Goal: Download file/media

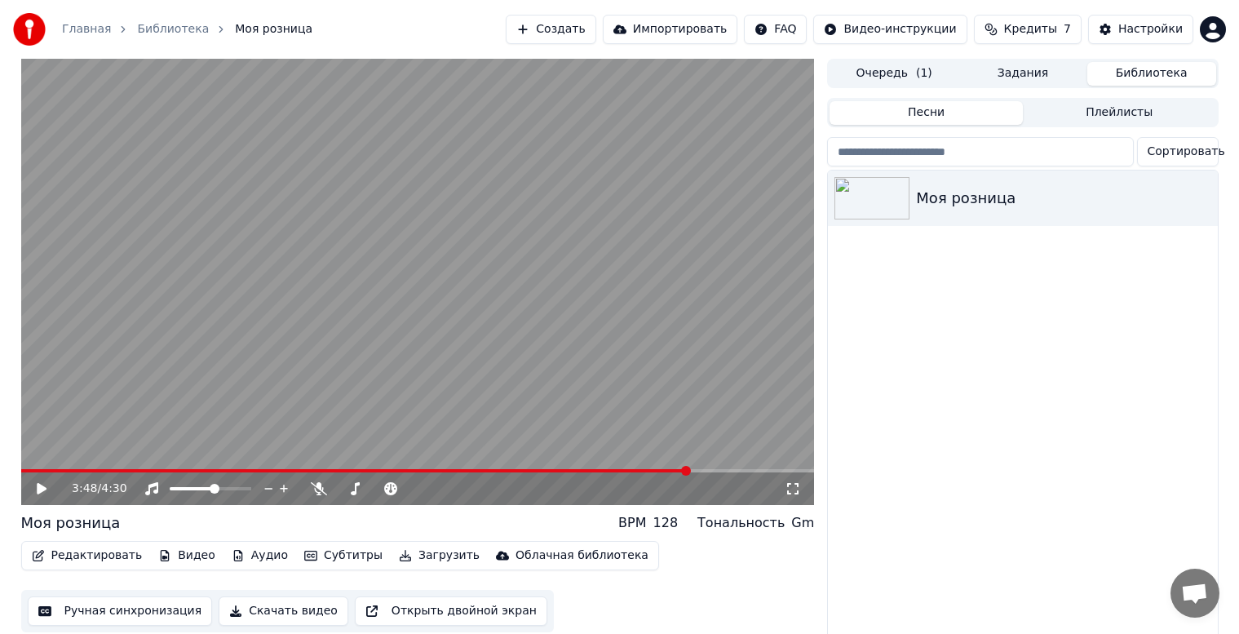
scroll to position [21, 0]
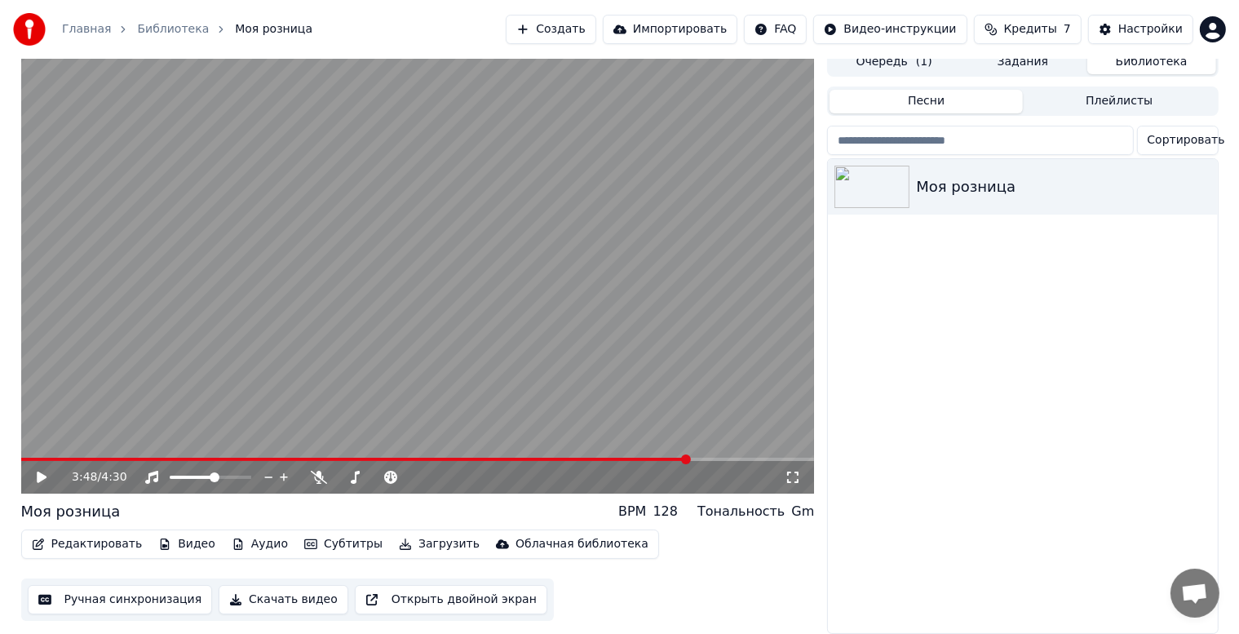
click at [260, 587] on button "Скачать видео" at bounding box center [284, 599] width 130 height 29
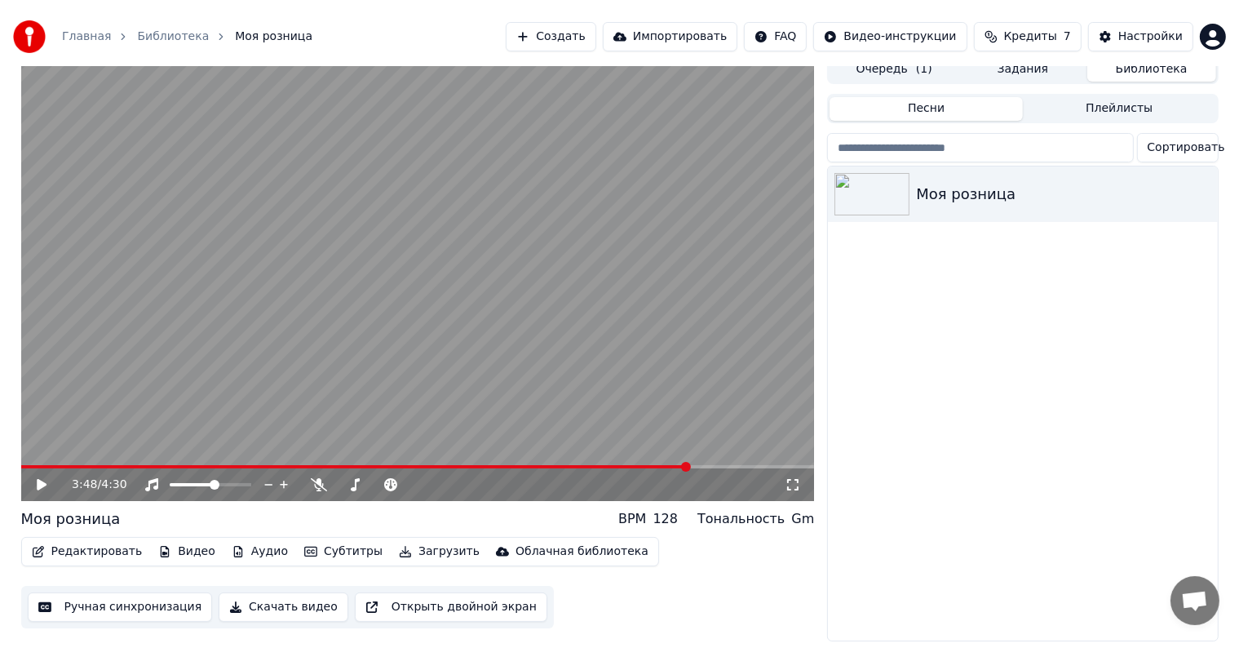
scroll to position [0, 0]
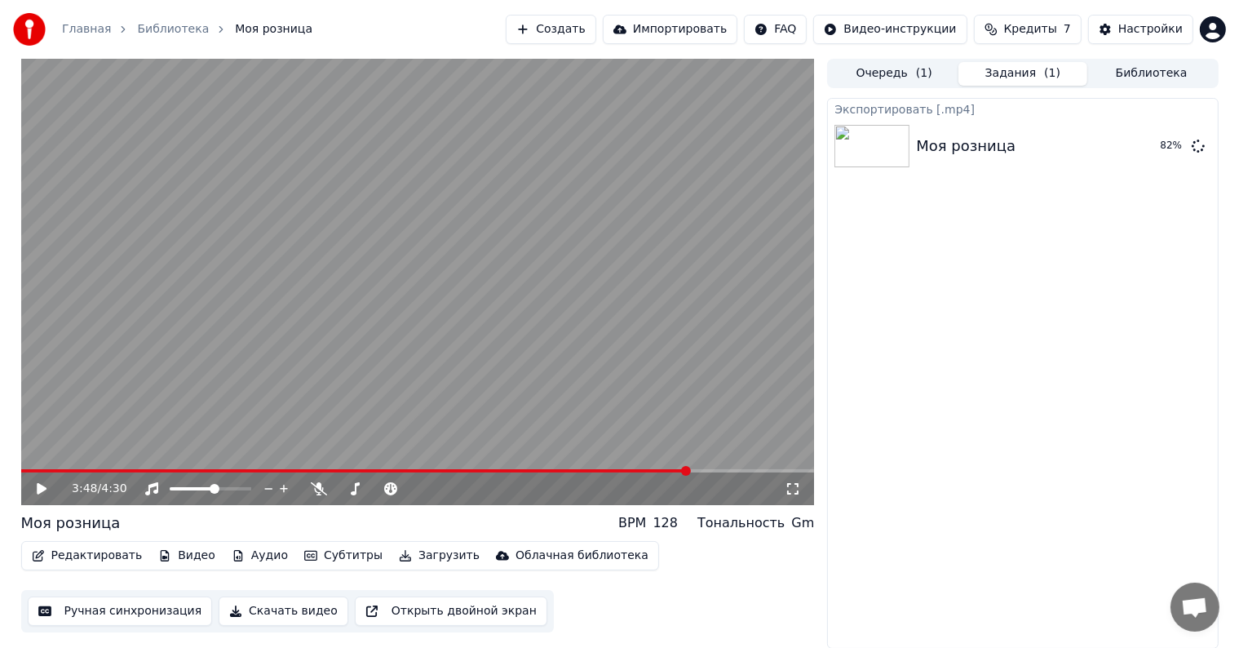
click at [46, 486] on icon at bounding box center [53, 488] width 38 height 13
click at [527, 471] on span at bounding box center [274, 470] width 507 height 3
click at [564, 466] on video at bounding box center [418, 282] width 794 height 446
click at [34, 491] on icon at bounding box center [53, 488] width 38 height 13
click at [154, 612] on button "Ручная синхронизация" at bounding box center [120, 610] width 185 height 29
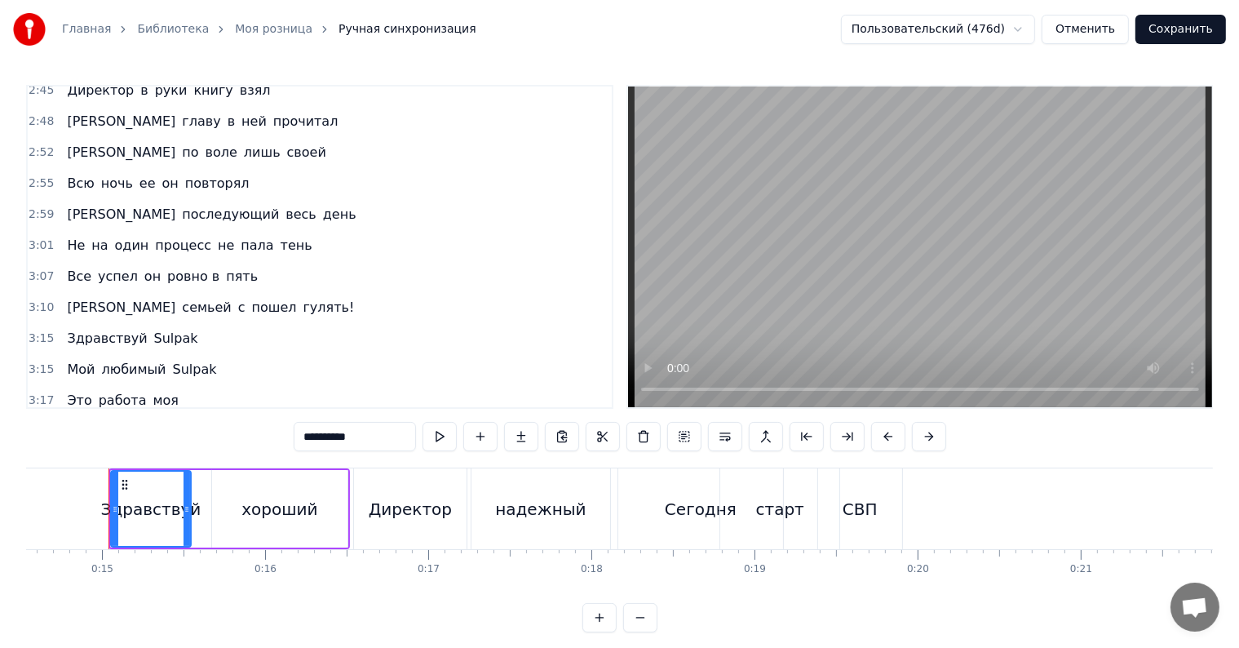
scroll to position [1387, 0]
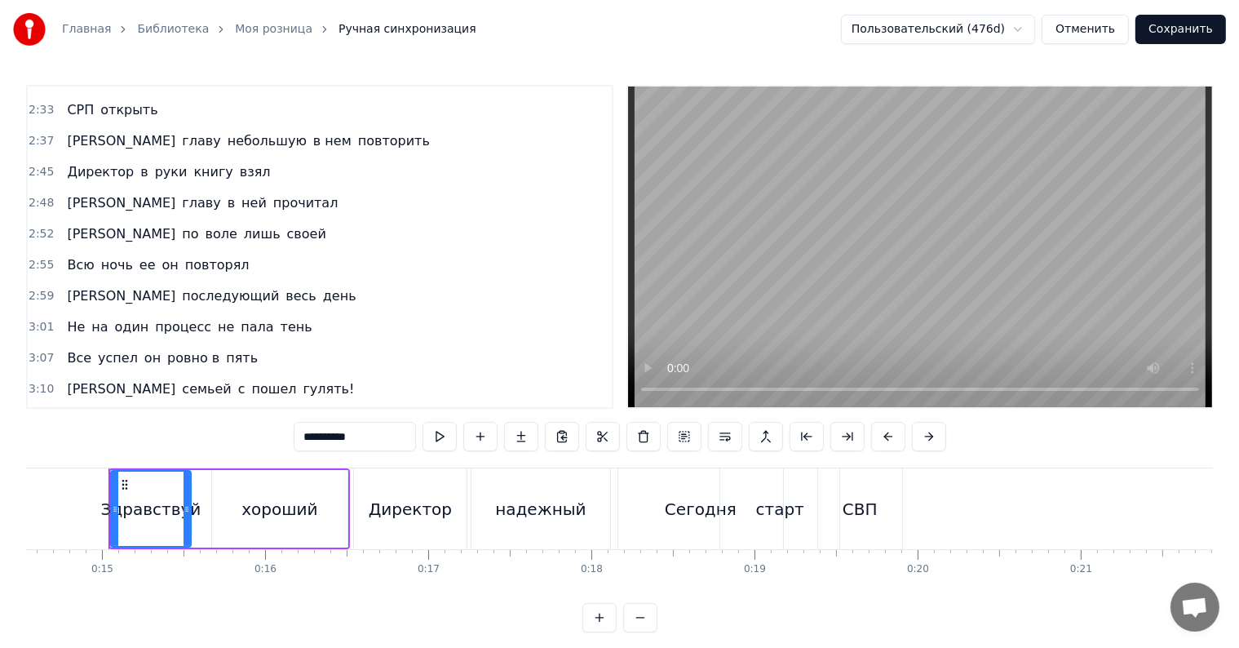
click at [272, 193] on span "прочитал" at bounding box center [306, 202] width 69 height 19
type input "********"
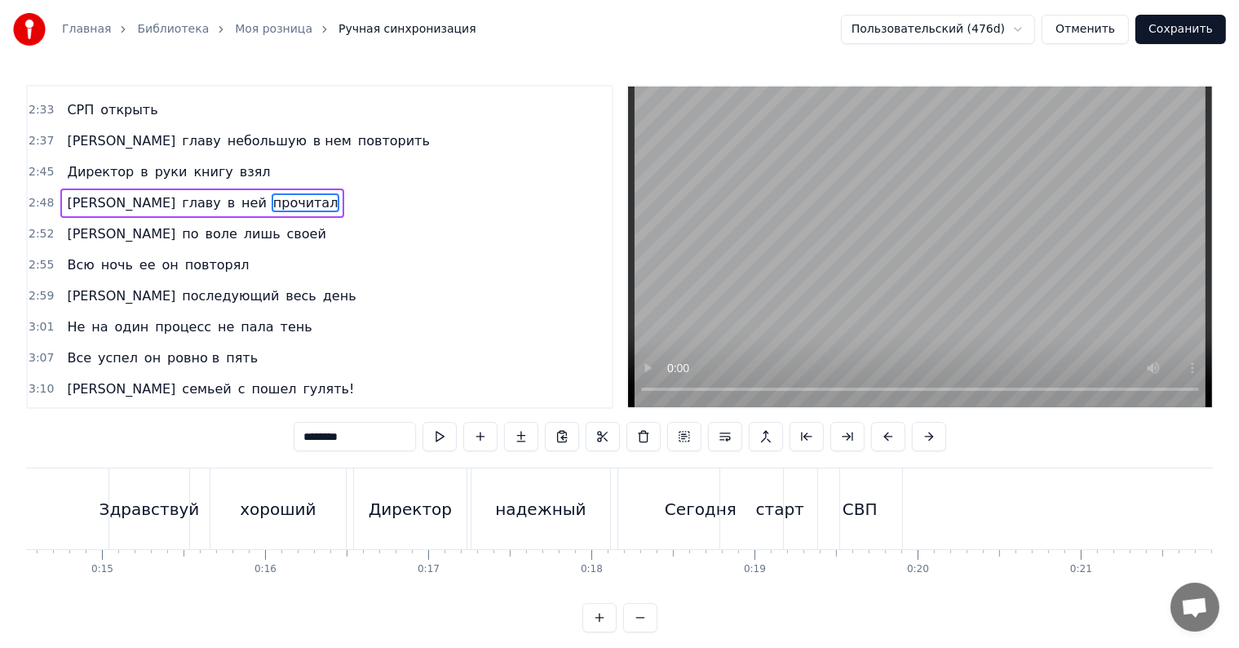
scroll to position [1295, 0]
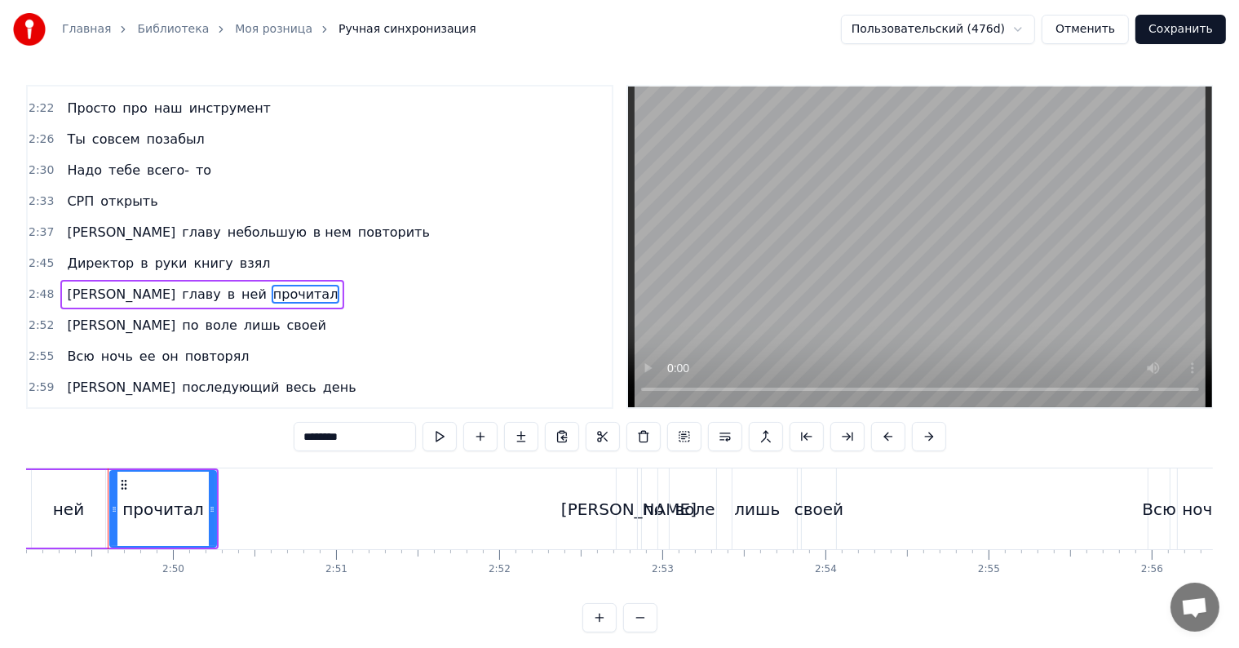
click at [216, 280] on div "И главу в ней прочитал" at bounding box center [202, 294] width 284 height 29
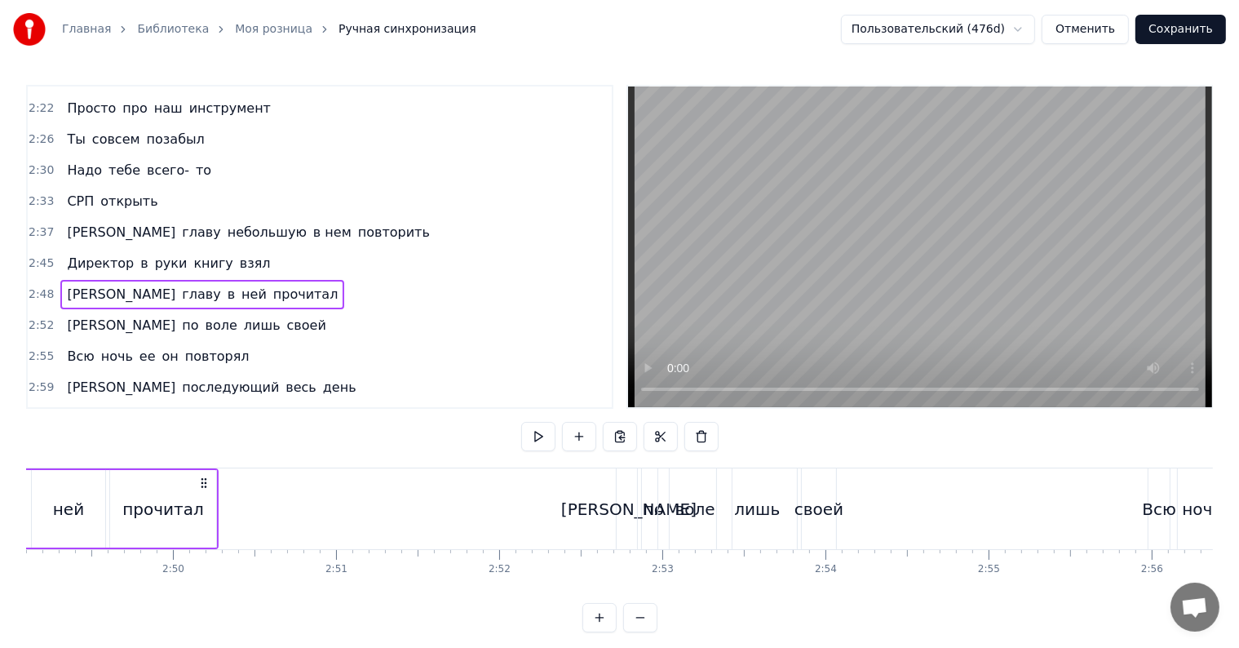
scroll to position [0, 27366]
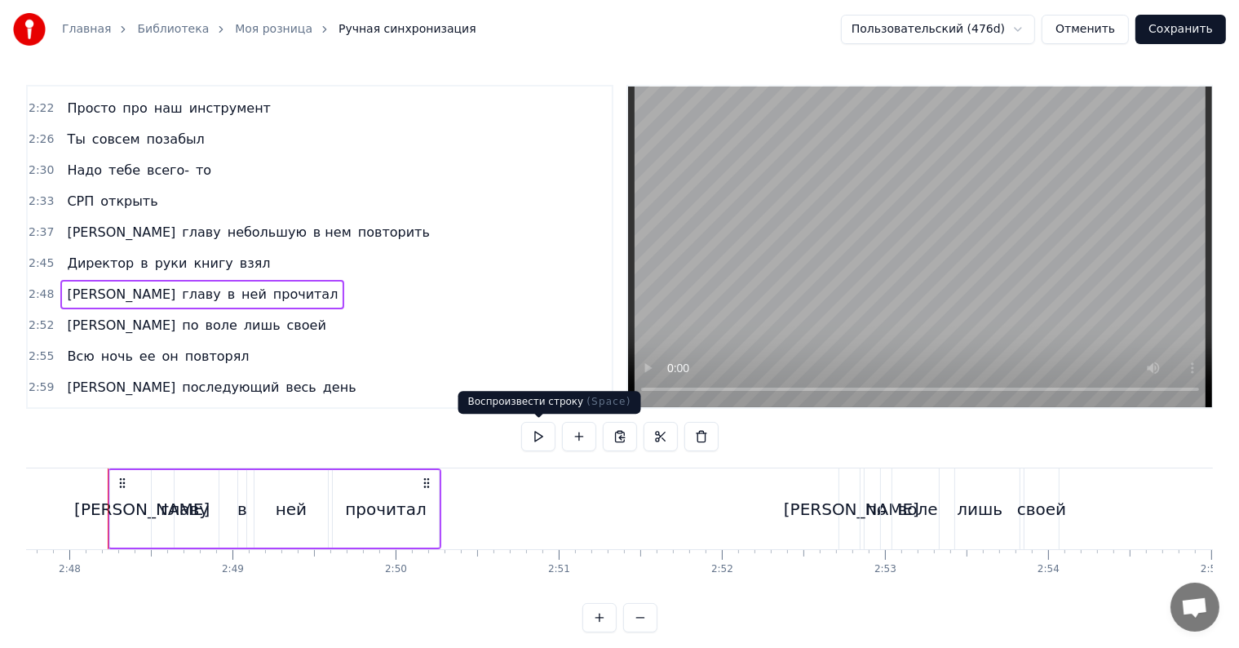
click at [544, 432] on button at bounding box center [538, 436] width 34 height 29
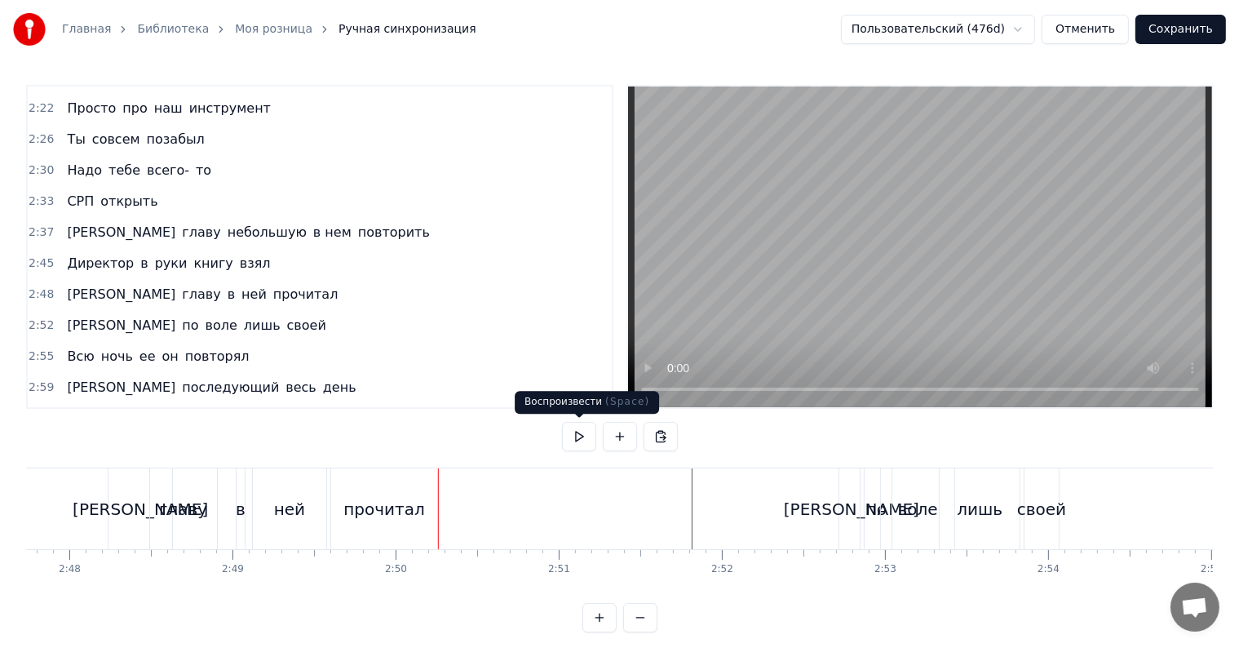
click at [574, 443] on button at bounding box center [579, 436] width 34 height 29
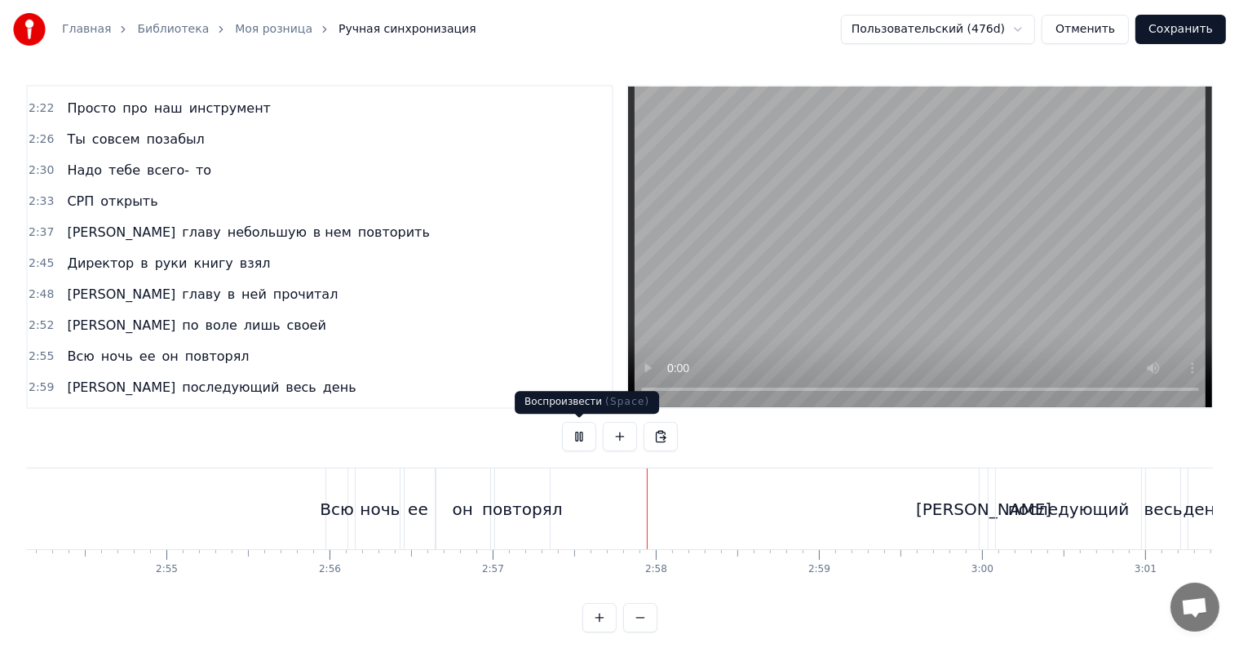
click at [575, 432] on button at bounding box center [579, 436] width 34 height 29
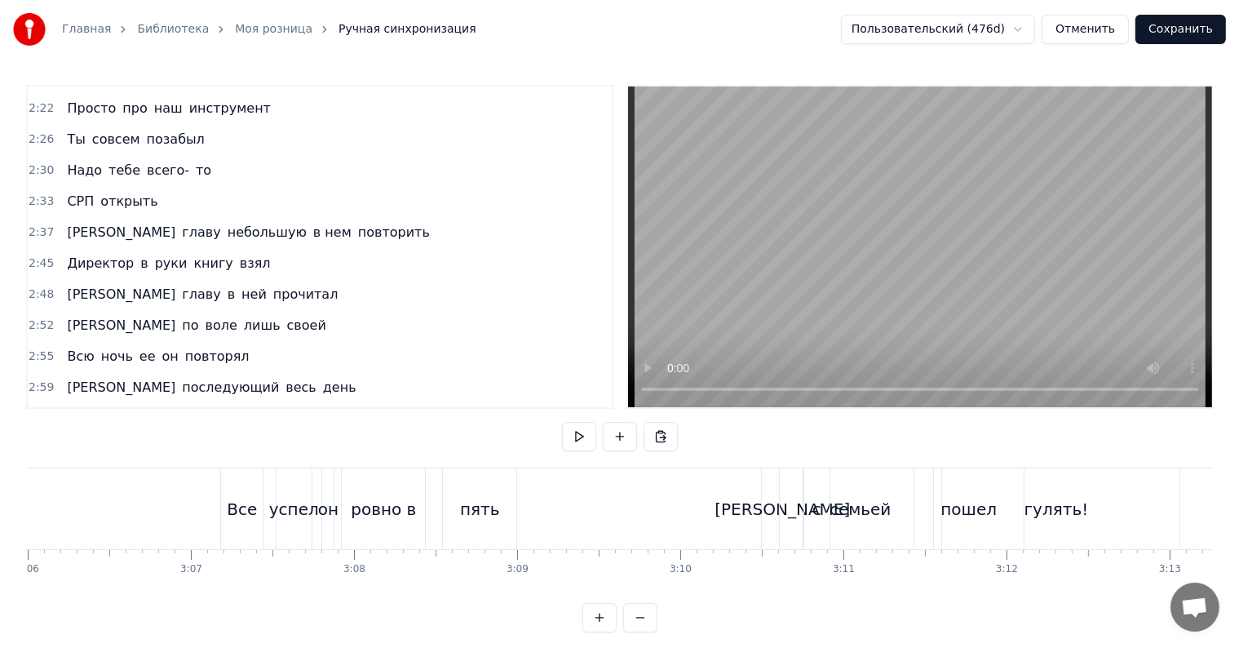
scroll to position [0, 30369]
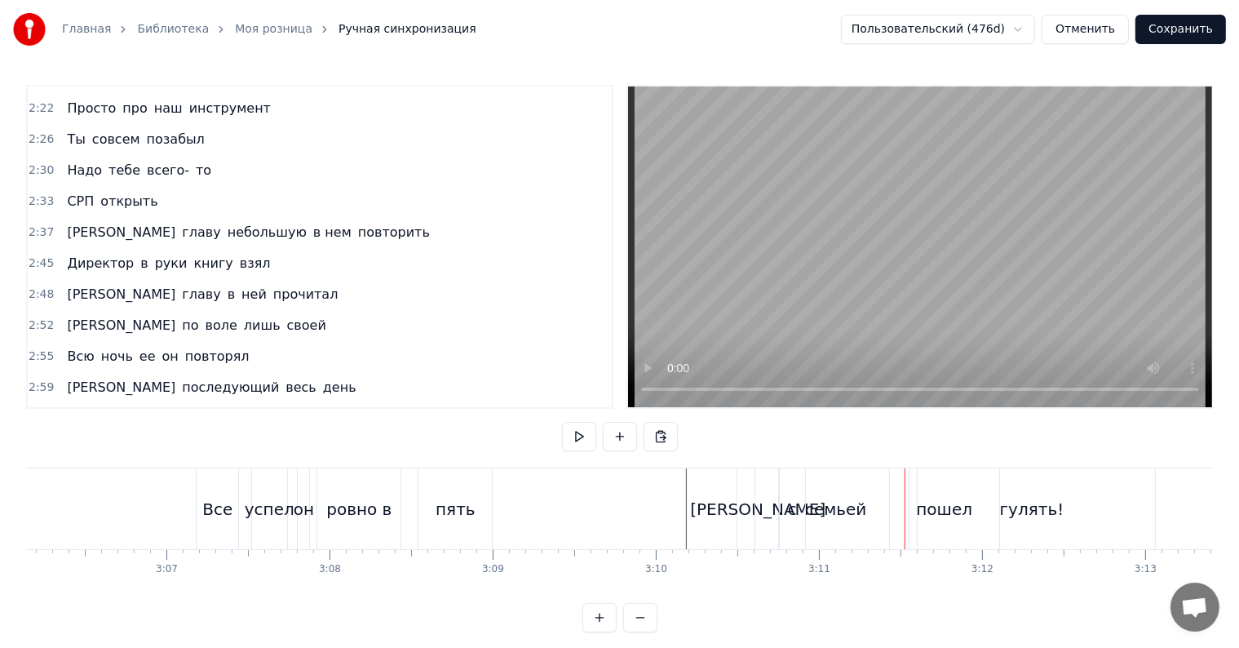
click at [954, 512] on div "гулять!" at bounding box center [1033, 508] width 246 height 81
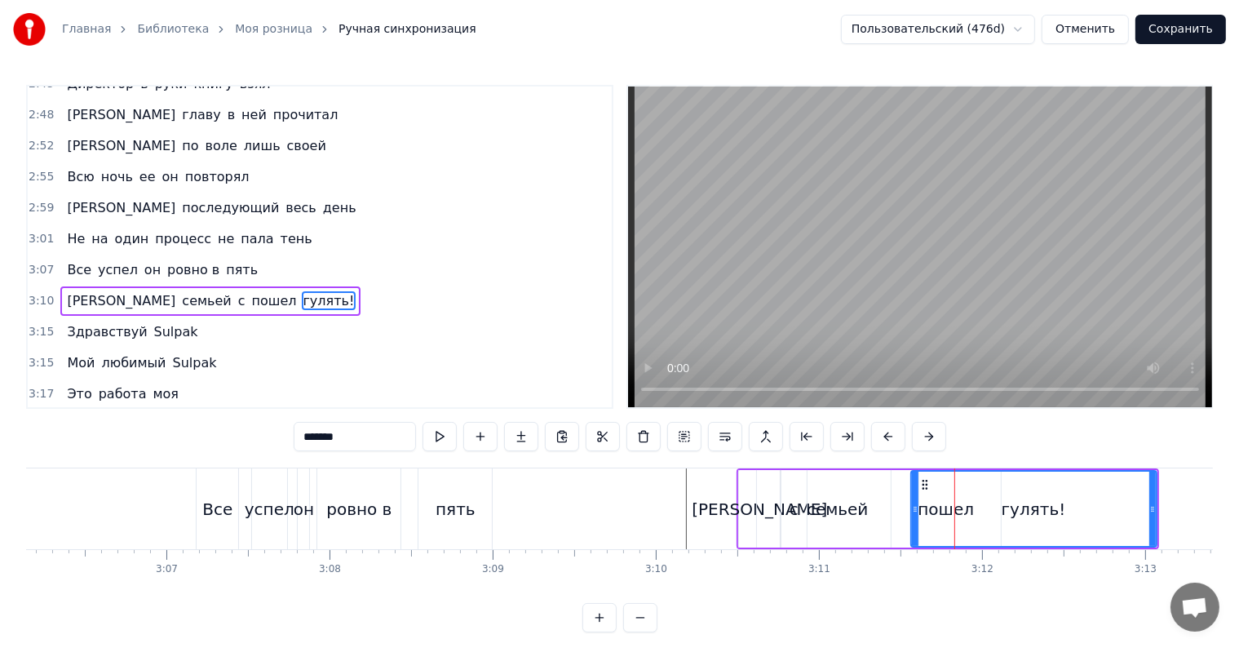
click at [1038, 499] on div "гулять!" at bounding box center [1034, 509] width 64 height 24
click at [907, 499] on div "пошел" at bounding box center [946, 508] width 109 height 77
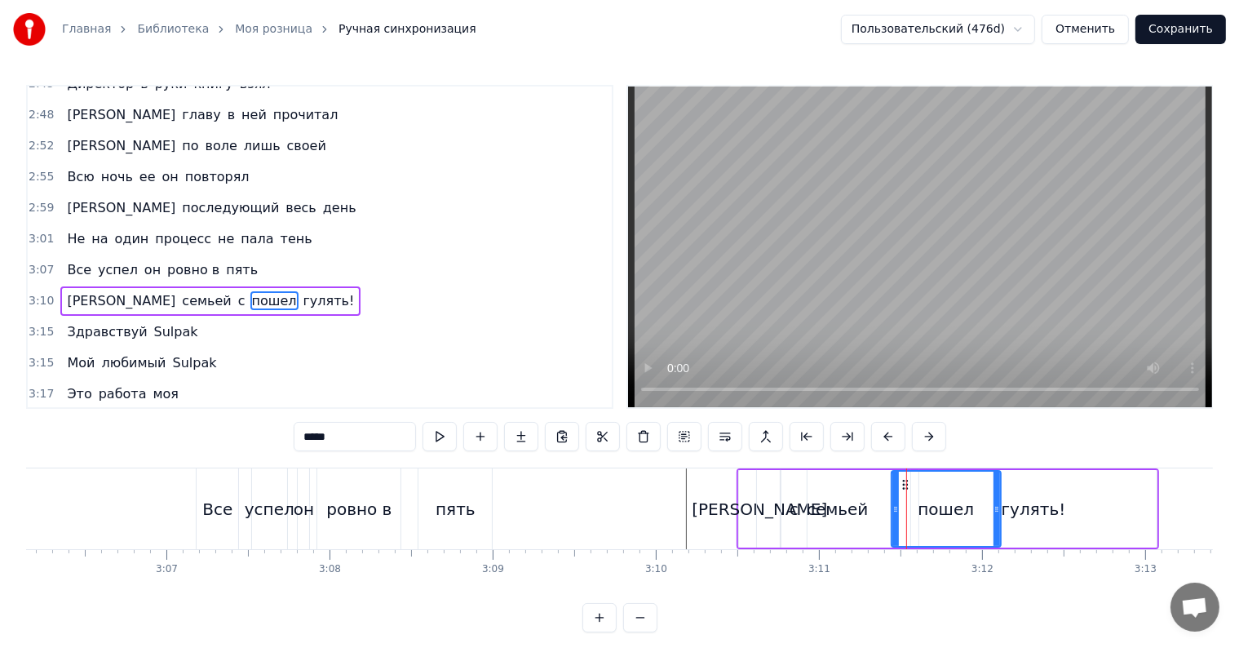
click at [1016, 502] on div "гулять!" at bounding box center [1034, 509] width 64 height 24
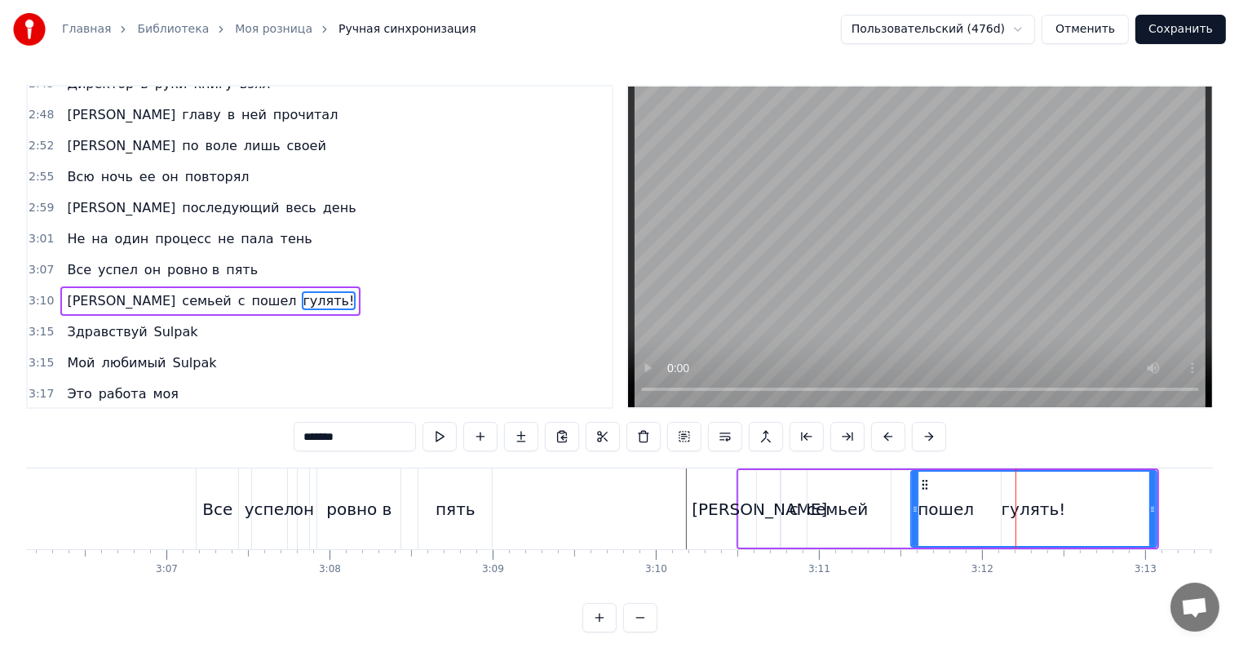
click at [876, 502] on div "семьей" at bounding box center [838, 508] width 162 height 77
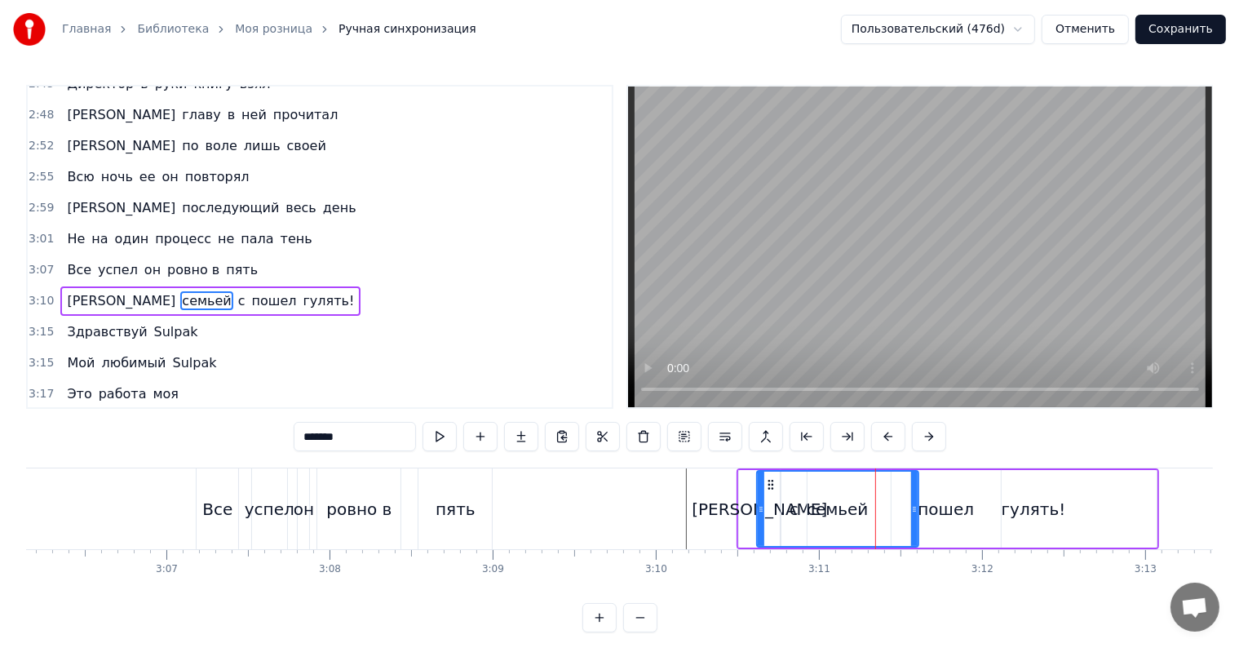
click at [923, 498] on div "гулять!" at bounding box center [1034, 508] width 246 height 77
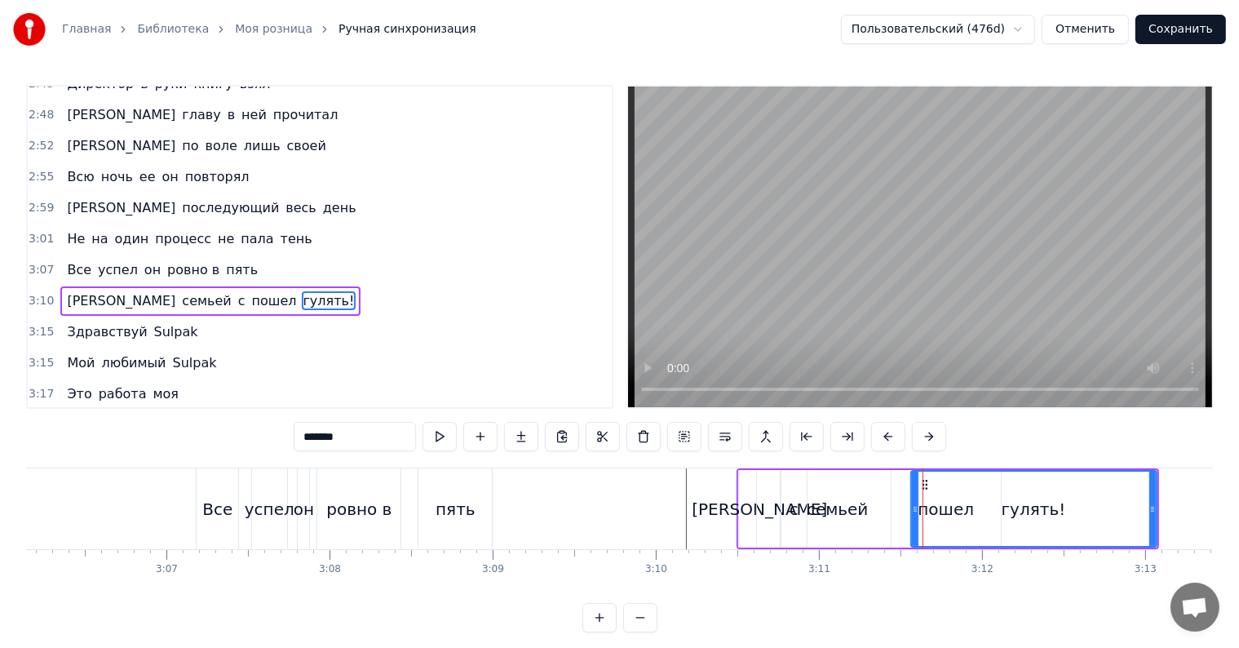
click at [894, 502] on div "пошел" at bounding box center [946, 508] width 109 height 77
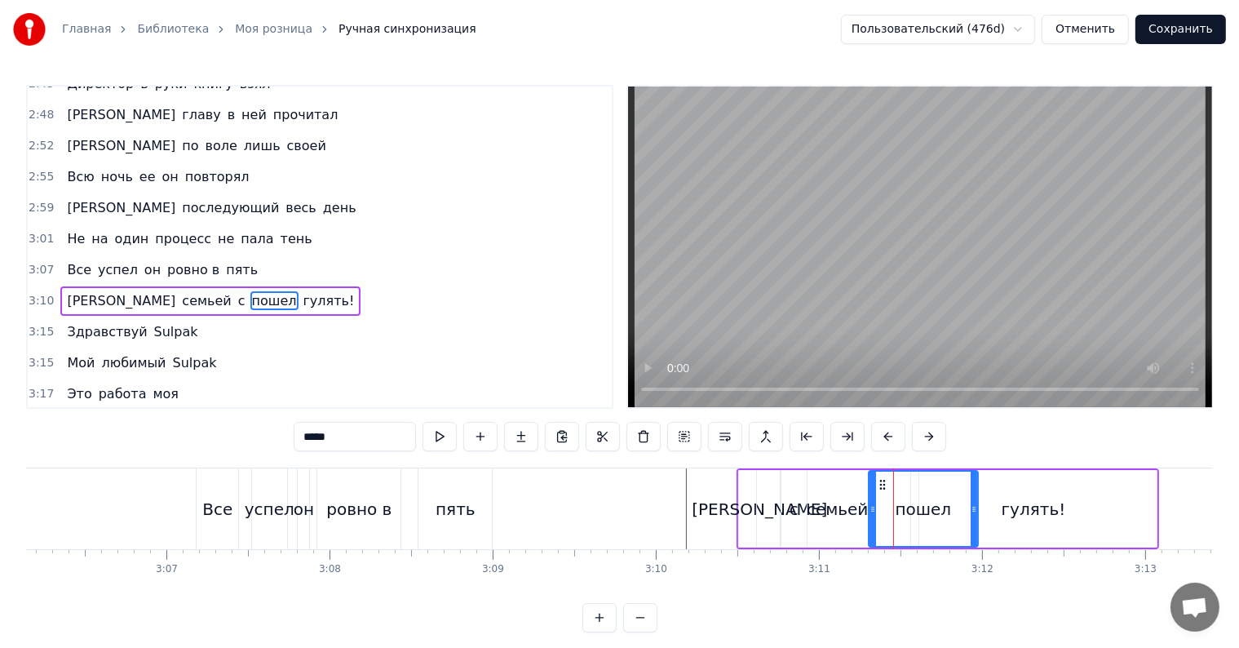
drag, startPoint x: 904, startPoint y: 483, endPoint x: 881, endPoint y: 485, distance: 23.0
click at [881, 485] on icon at bounding box center [882, 484] width 13 height 13
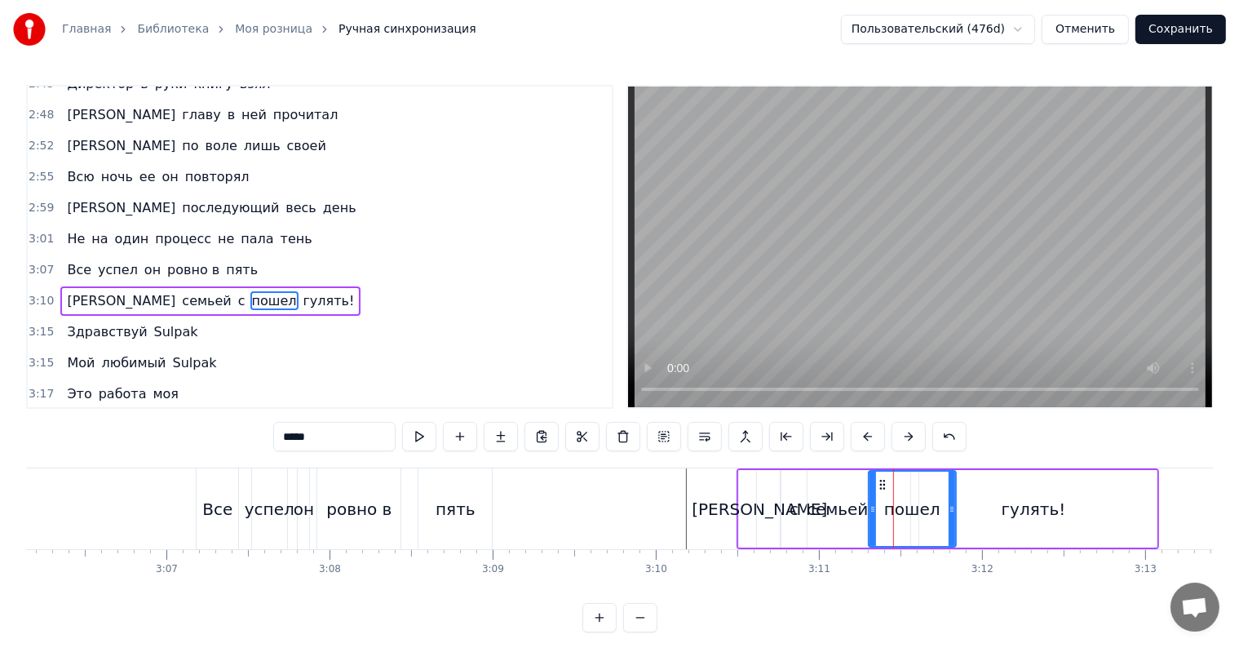
drag, startPoint x: 973, startPoint y: 503, endPoint x: 958, endPoint y: 504, distance: 15.5
click at [949, 505] on icon at bounding box center [952, 508] width 7 height 13
click at [1037, 502] on div "гулять!" at bounding box center [1034, 509] width 64 height 24
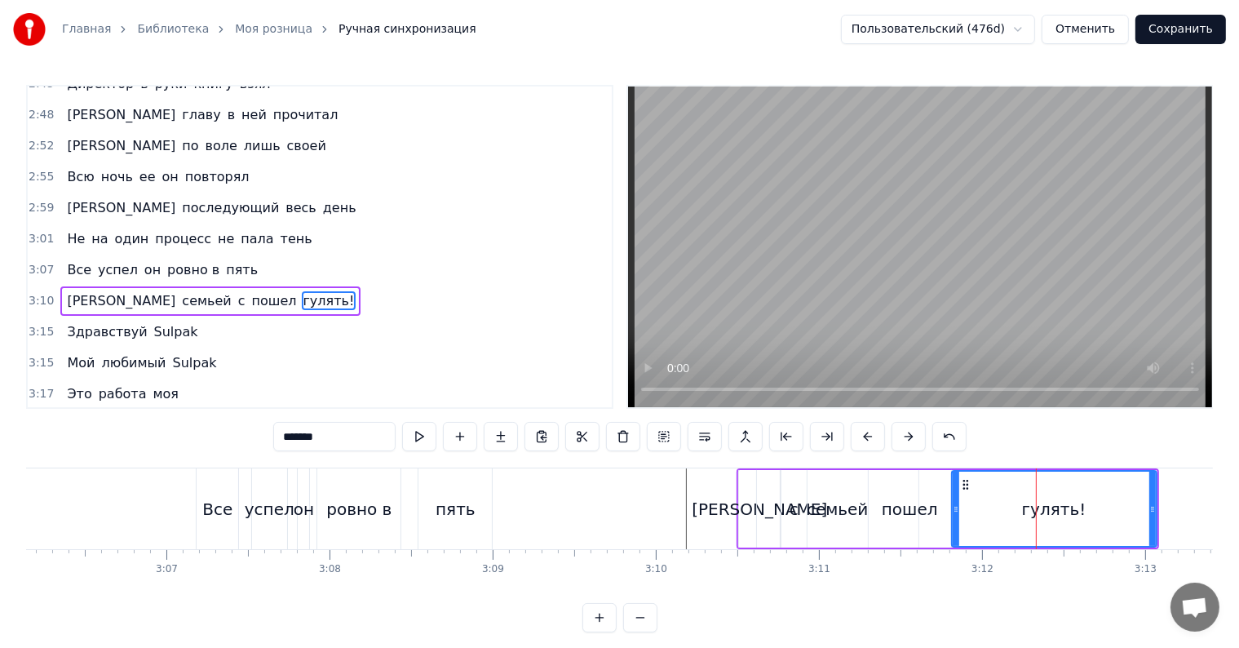
drag, startPoint x: 913, startPoint y: 505, endPoint x: 953, endPoint y: 504, distance: 40.0
click at [953, 504] on icon at bounding box center [956, 508] width 7 height 13
click at [914, 507] on div "пошел" at bounding box center [910, 509] width 56 height 24
type input "*****"
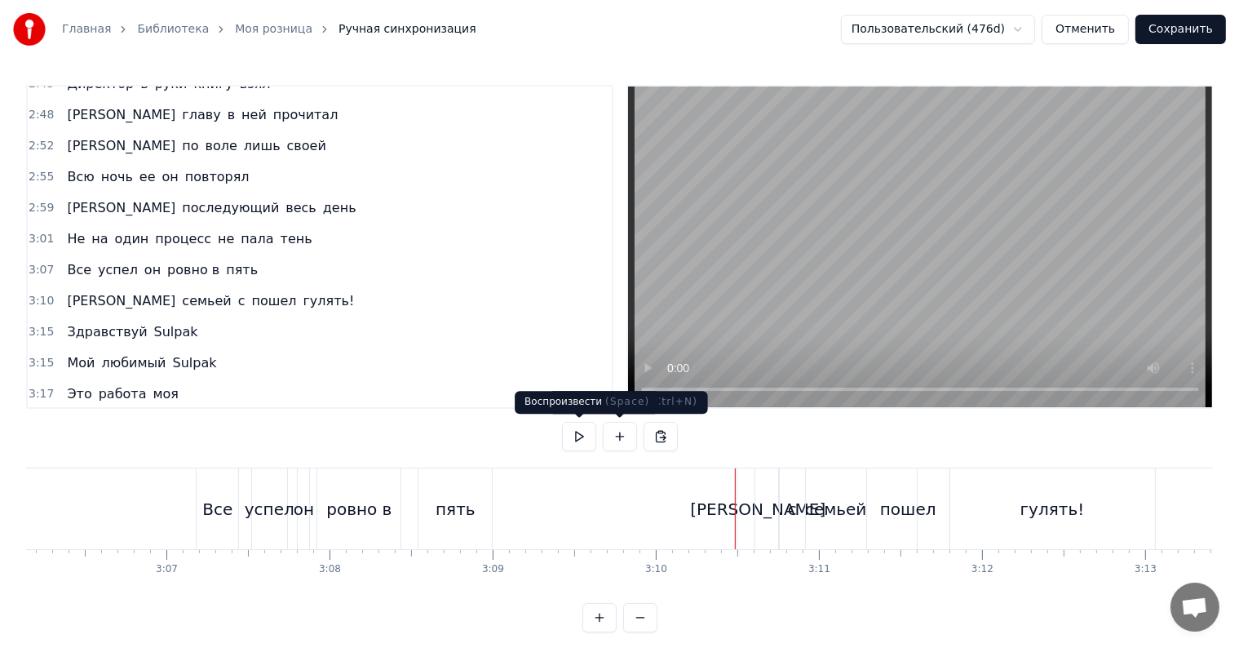
click at [587, 441] on button at bounding box center [579, 436] width 34 height 29
click at [798, 518] on div "с" at bounding box center [792, 508] width 25 height 81
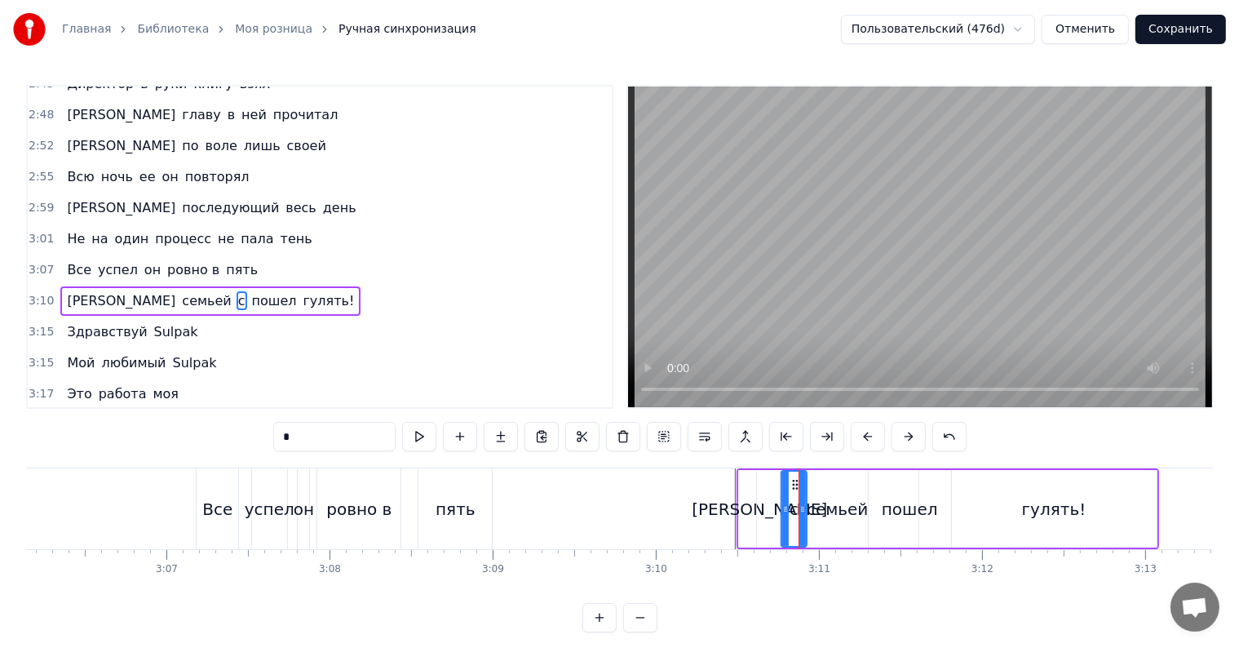
click at [839, 505] on div "семьей" at bounding box center [837, 509] width 61 height 24
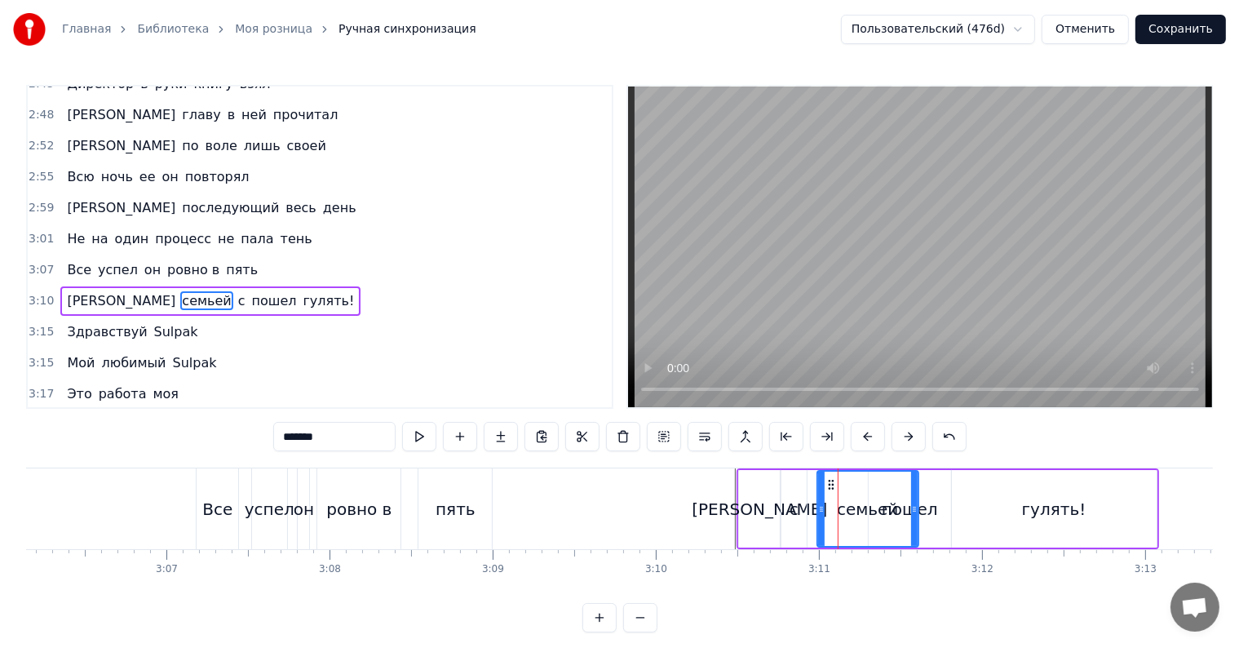
drag, startPoint x: 760, startPoint y: 506, endPoint x: 821, endPoint y: 503, distance: 60.4
click at [786, 507] on div "с" at bounding box center [793, 508] width 25 height 77
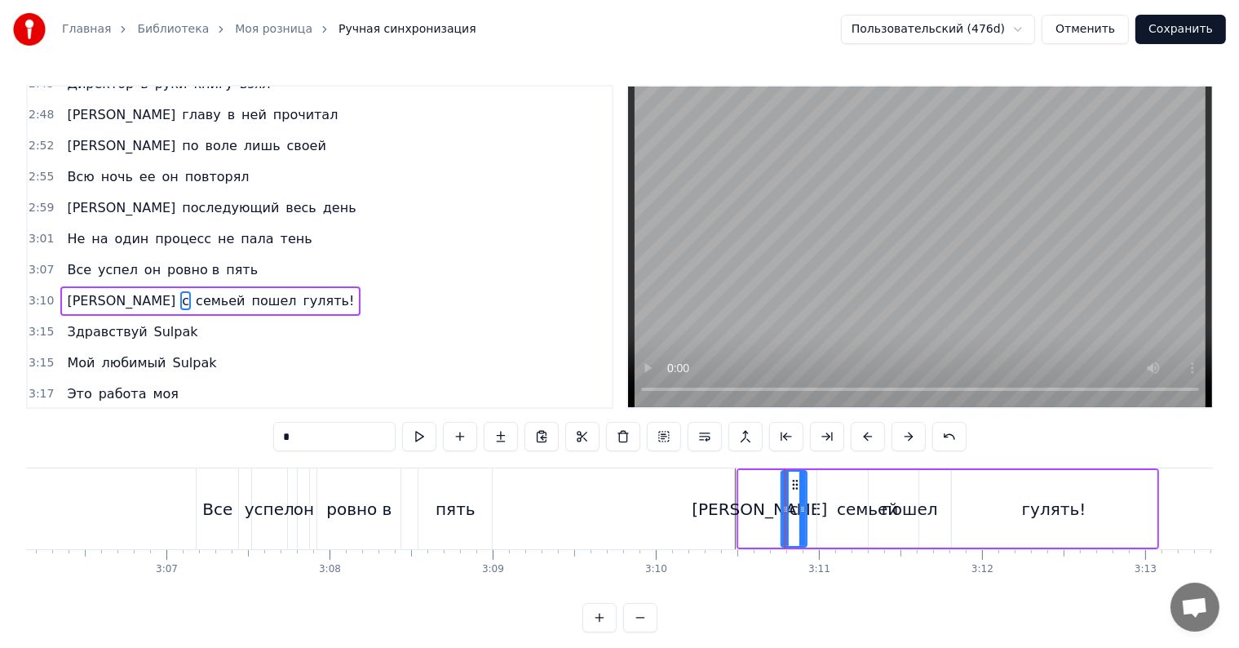
click at [910, 508] on div "пошел" at bounding box center [910, 509] width 56 height 24
type input "*****"
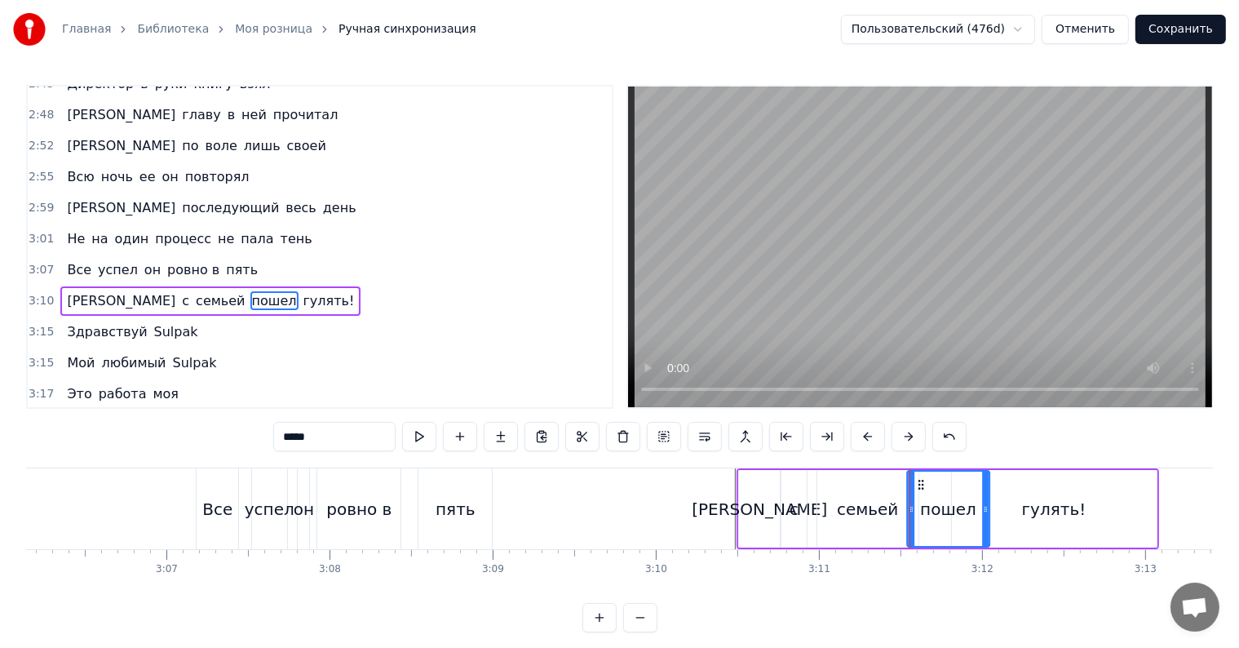
drag, startPoint x: 878, startPoint y: 485, endPoint x: 917, endPoint y: 485, distance: 39.2
click at [917, 485] on icon at bounding box center [920, 484] width 13 height 13
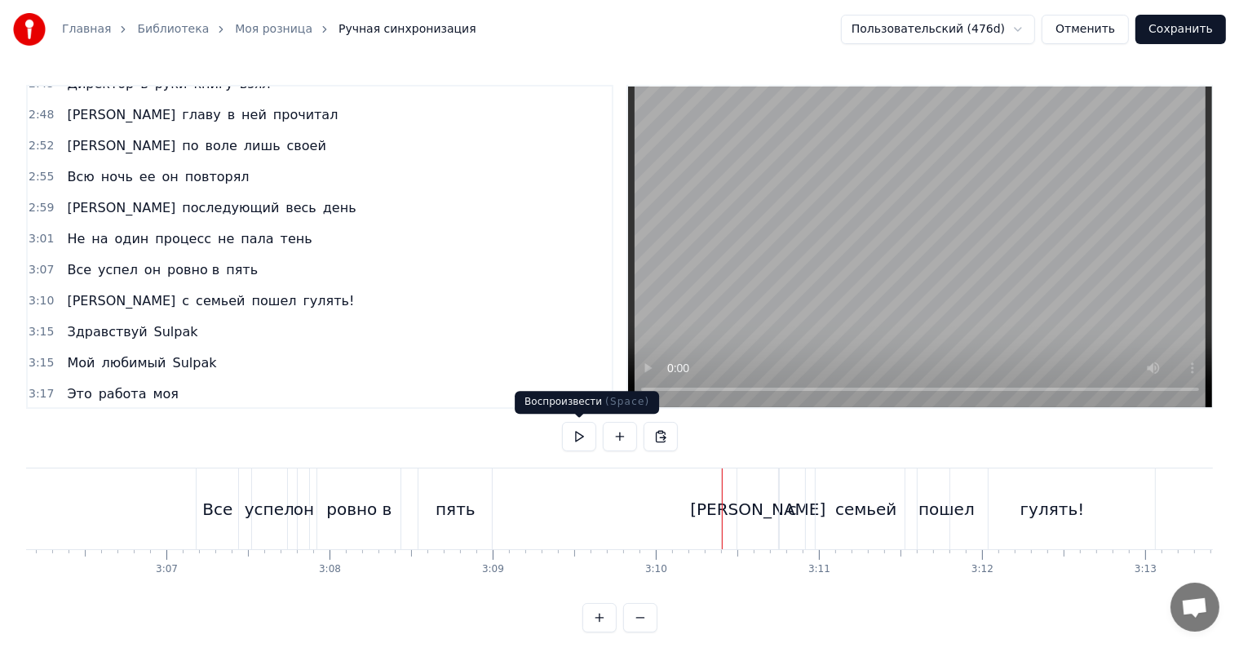
click at [572, 441] on button at bounding box center [579, 436] width 34 height 29
click at [1170, 35] on button "Сохранить" at bounding box center [1181, 29] width 91 height 29
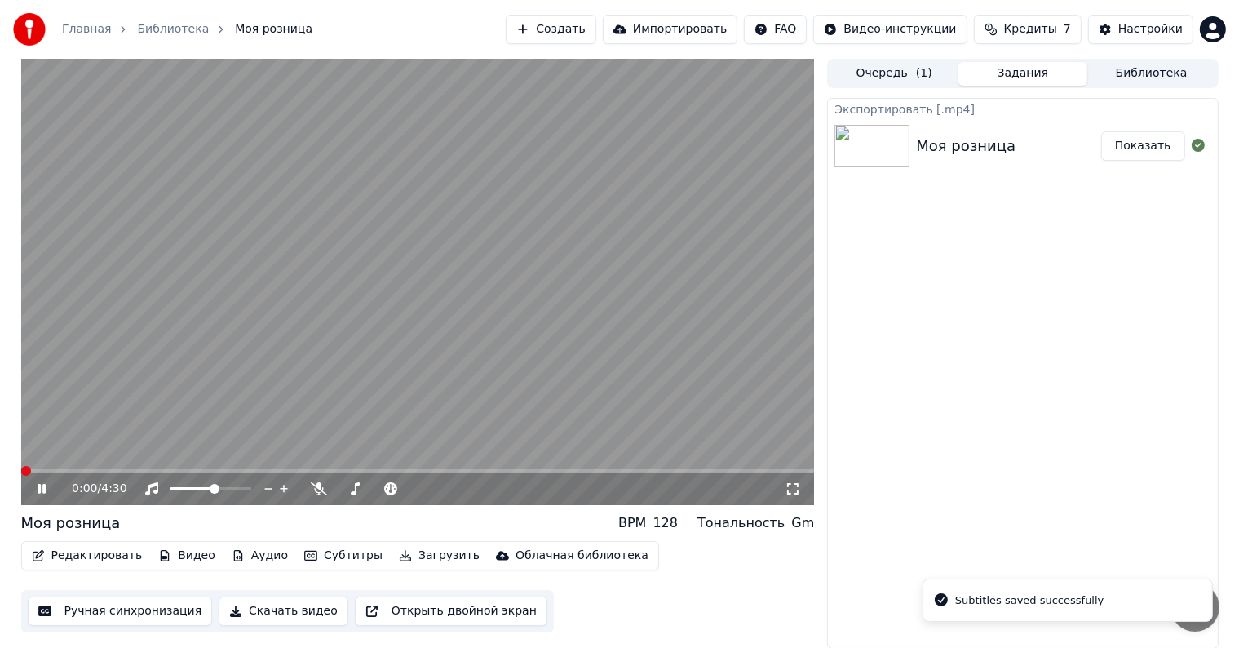
click at [253, 609] on button "Скачать видео" at bounding box center [284, 610] width 130 height 29
click at [163, 365] on video at bounding box center [418, 282] width 794 height 446
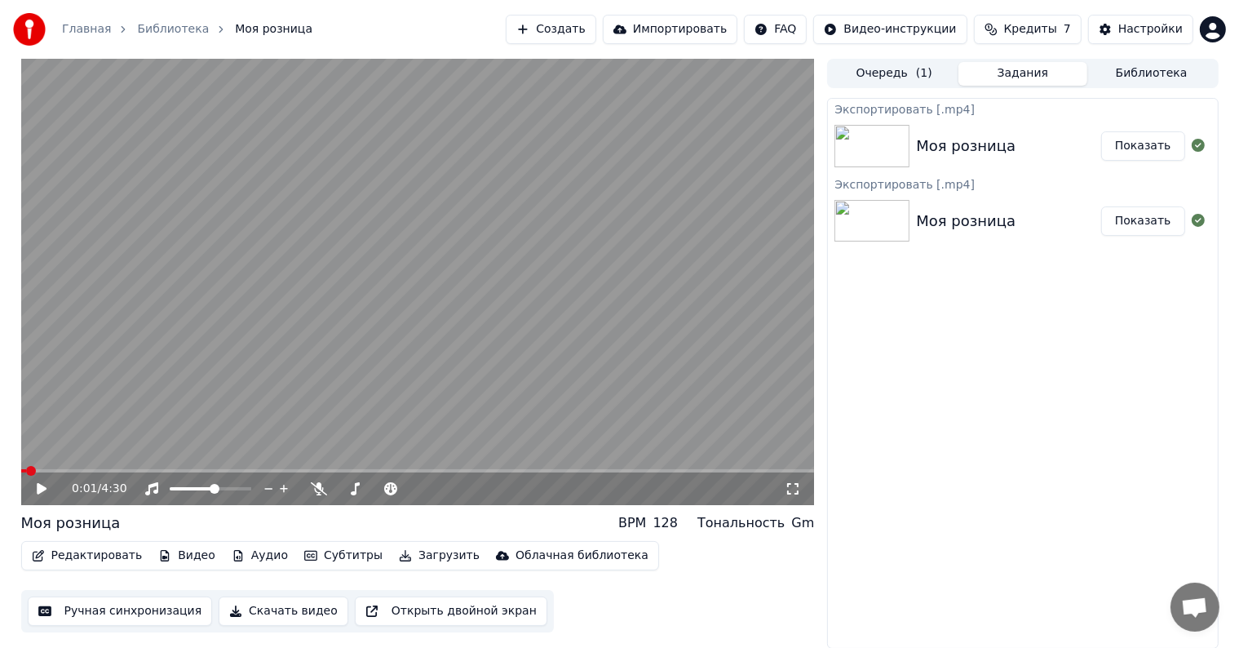
click at [1122, 141] on button "Показать" at bounding box center [1143, 145] width 84 height 29
